Goal: Navigation & Orientation: Find specific page/section

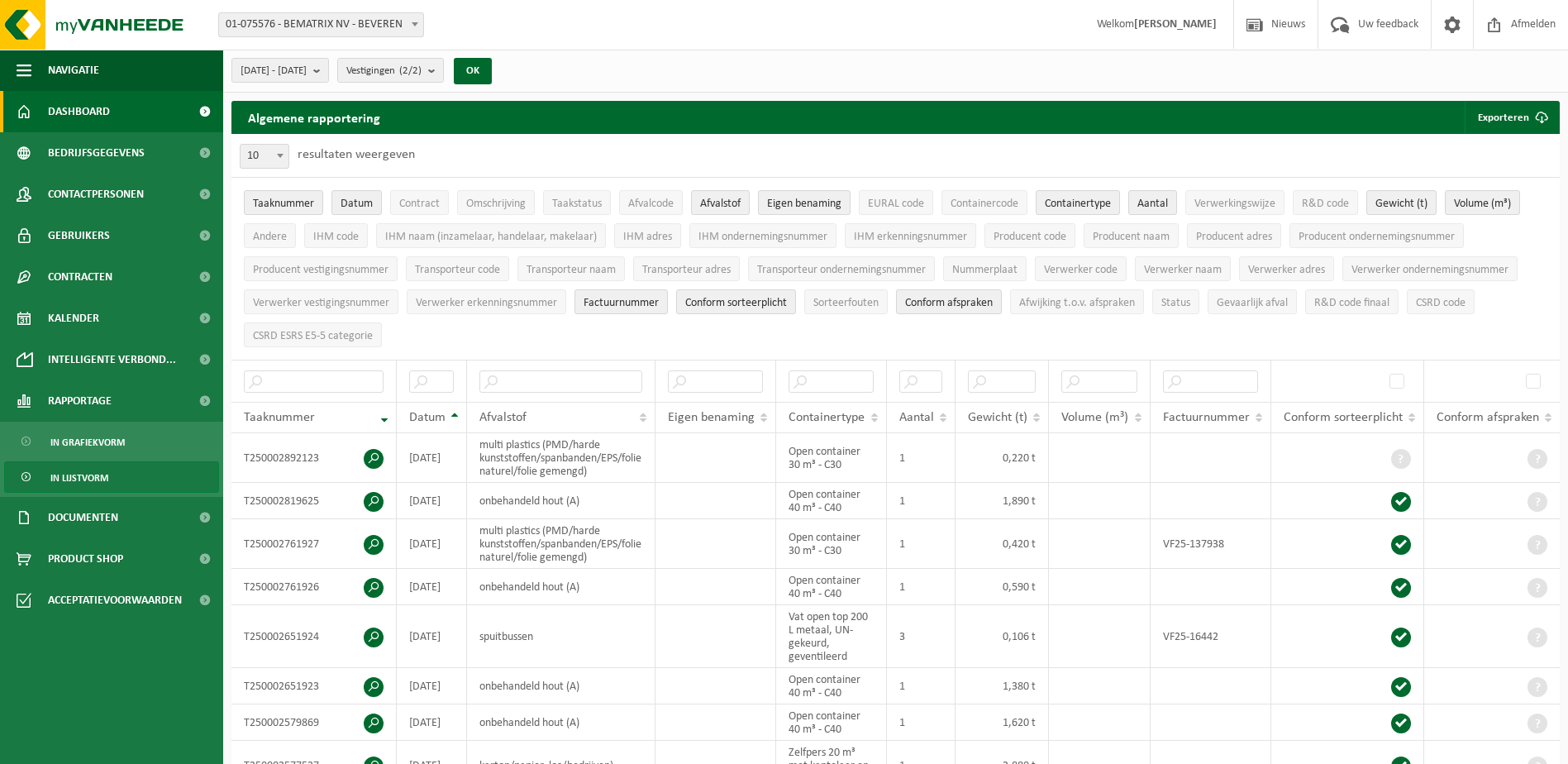
click at [101, 108] on span "Dashboard" at bounding box center [78, 111] width 62 height 41
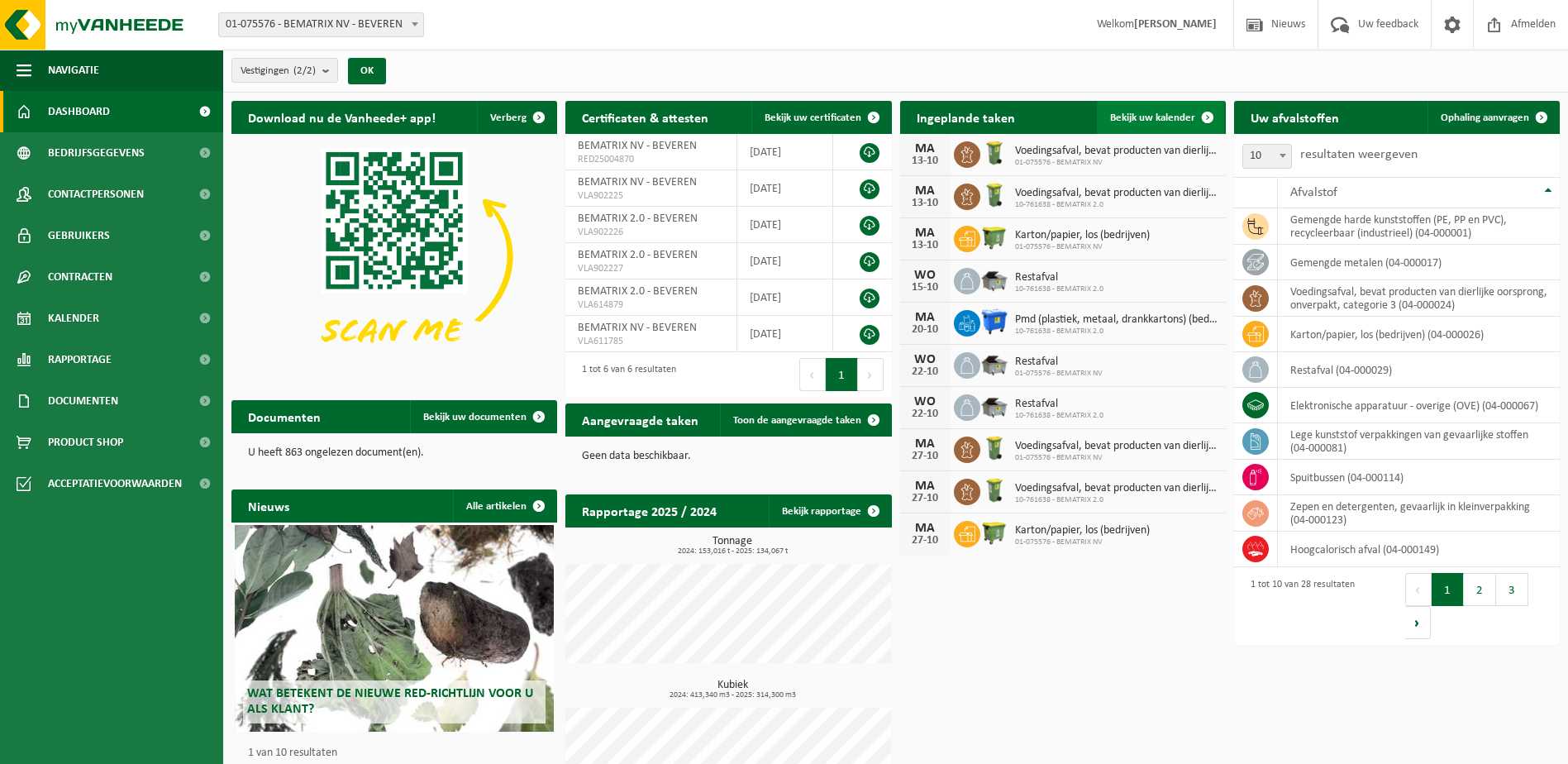
click at [1188, 119] on span "Bekijk uw kalender" at bounding box center [1152, 118] width 85 height 11
